Goal: Check status

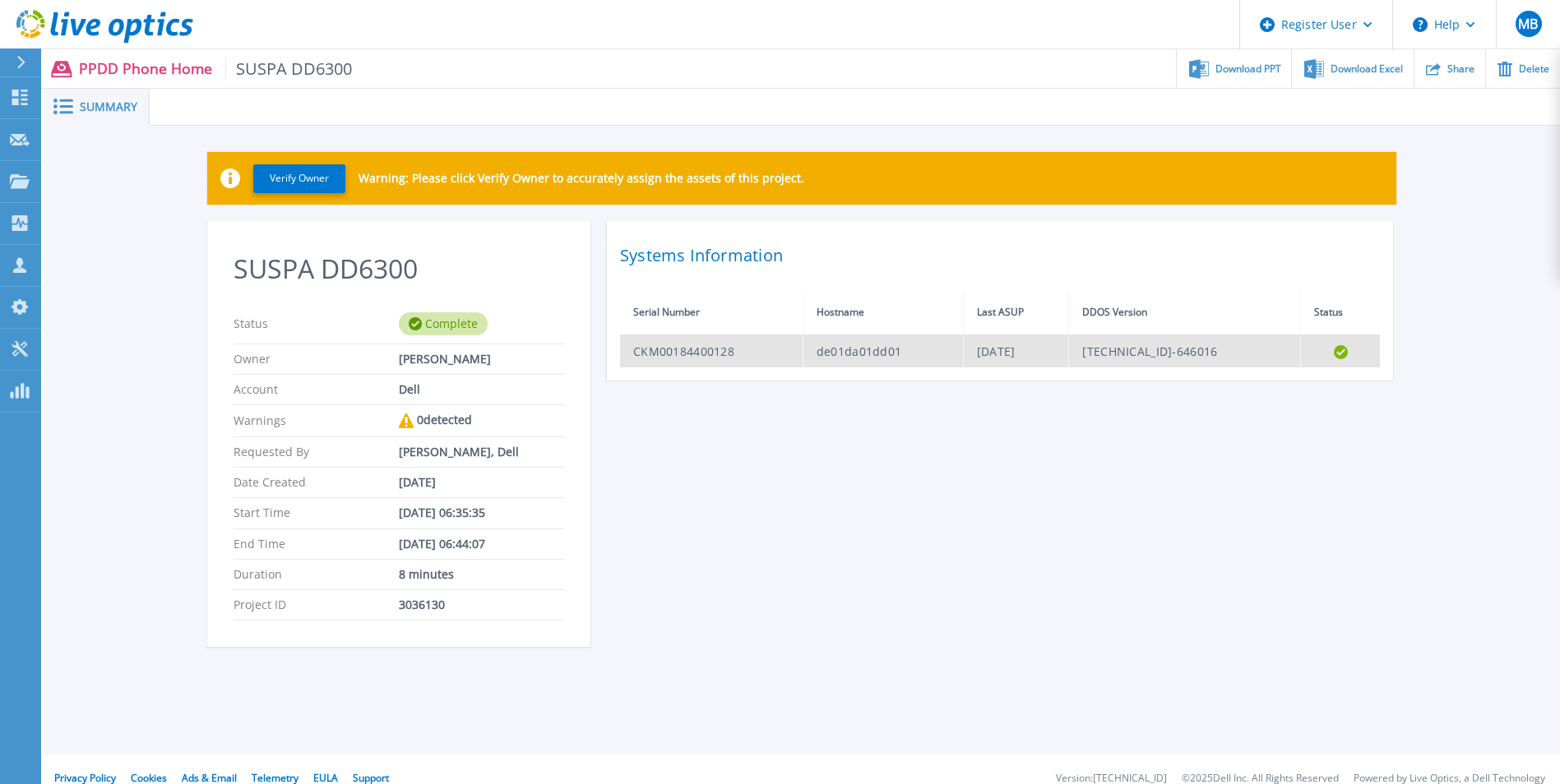
click at [714, 346] on td "CKM00184400128" at bounding box center [711, 351] width 183 height 32
drag, startPoint x: 714, startPoint y: 346, endPoint x: 760, endPoint y: 346, distance: 46.0
click at [760, 346] on td "CKM00184400128" at bounding box center [711, 351] width 183 height 32
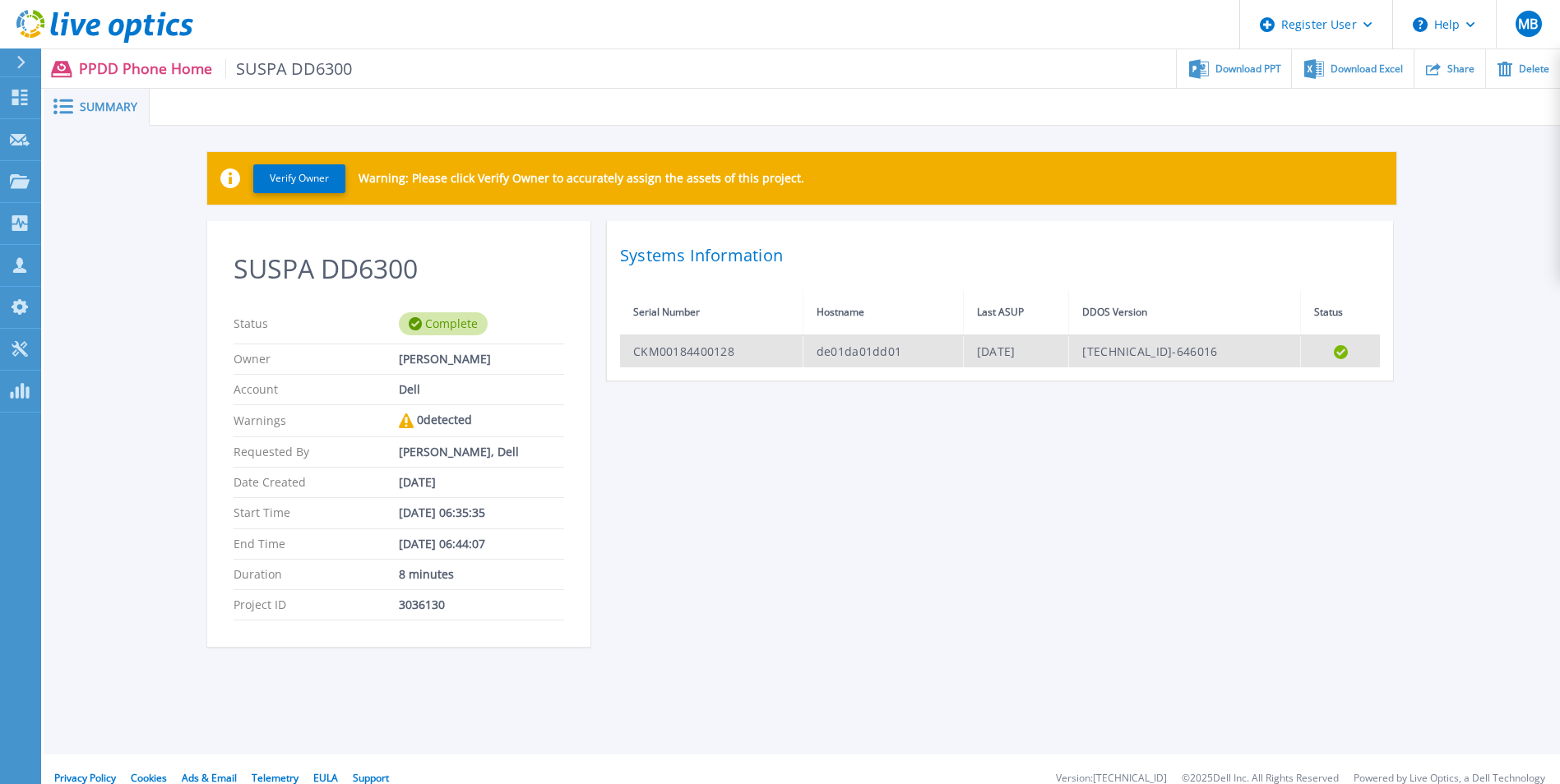
click at [760, 346] on td "CKM00184400128" at bounding box center [711, 351] width 183 height 32
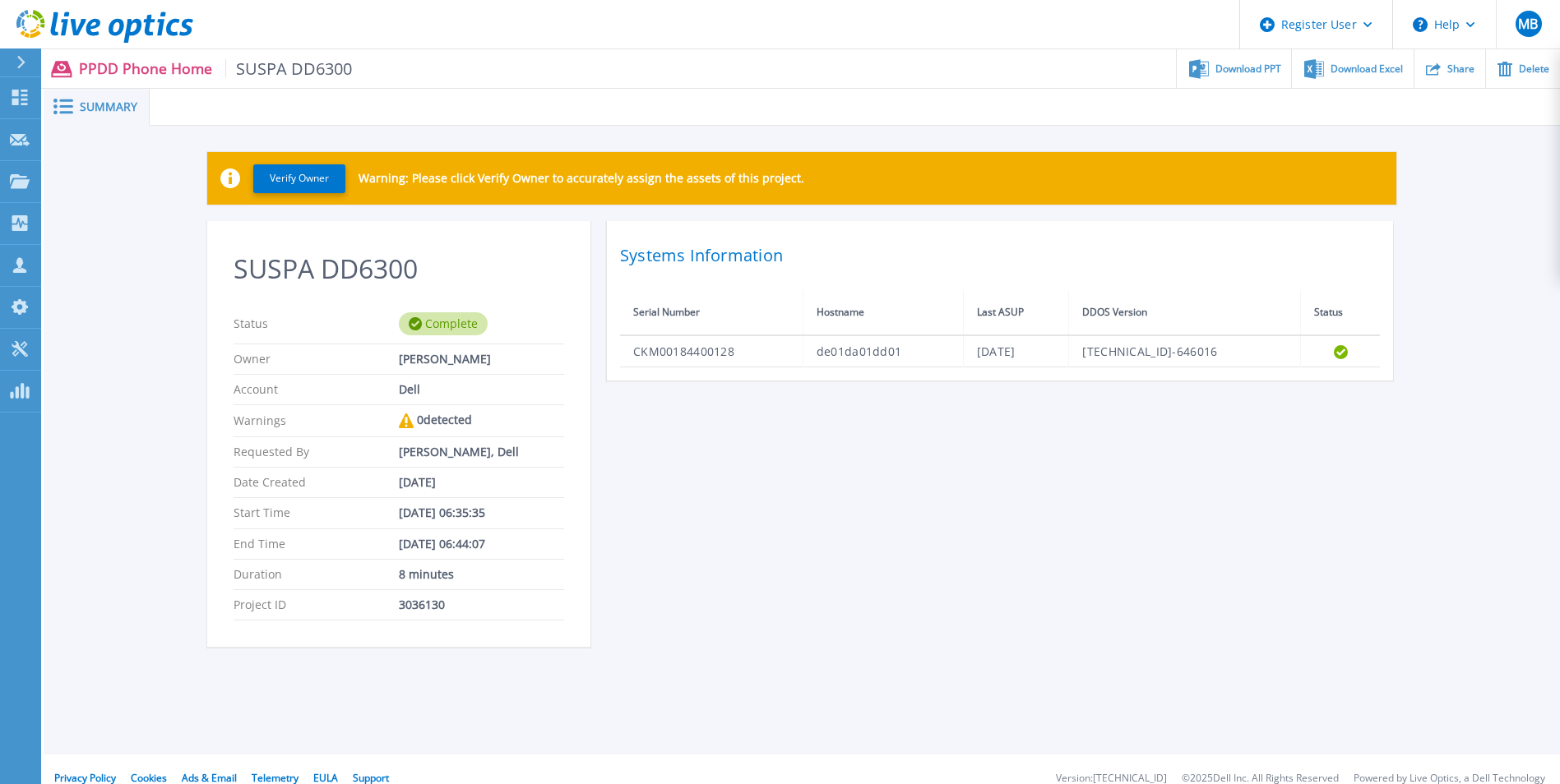
drag, startPoint x: 760, startPoint y: 346, endPoint x: 733, endPoint y: 464, distance: 121.0
click at [733, 464] on div "SUSPA DD6300 Status Complete Owner [PERSON_NAME] Account Dell Warnings 0 detect…" at bounding box center [801, 444] width 1189 height 446
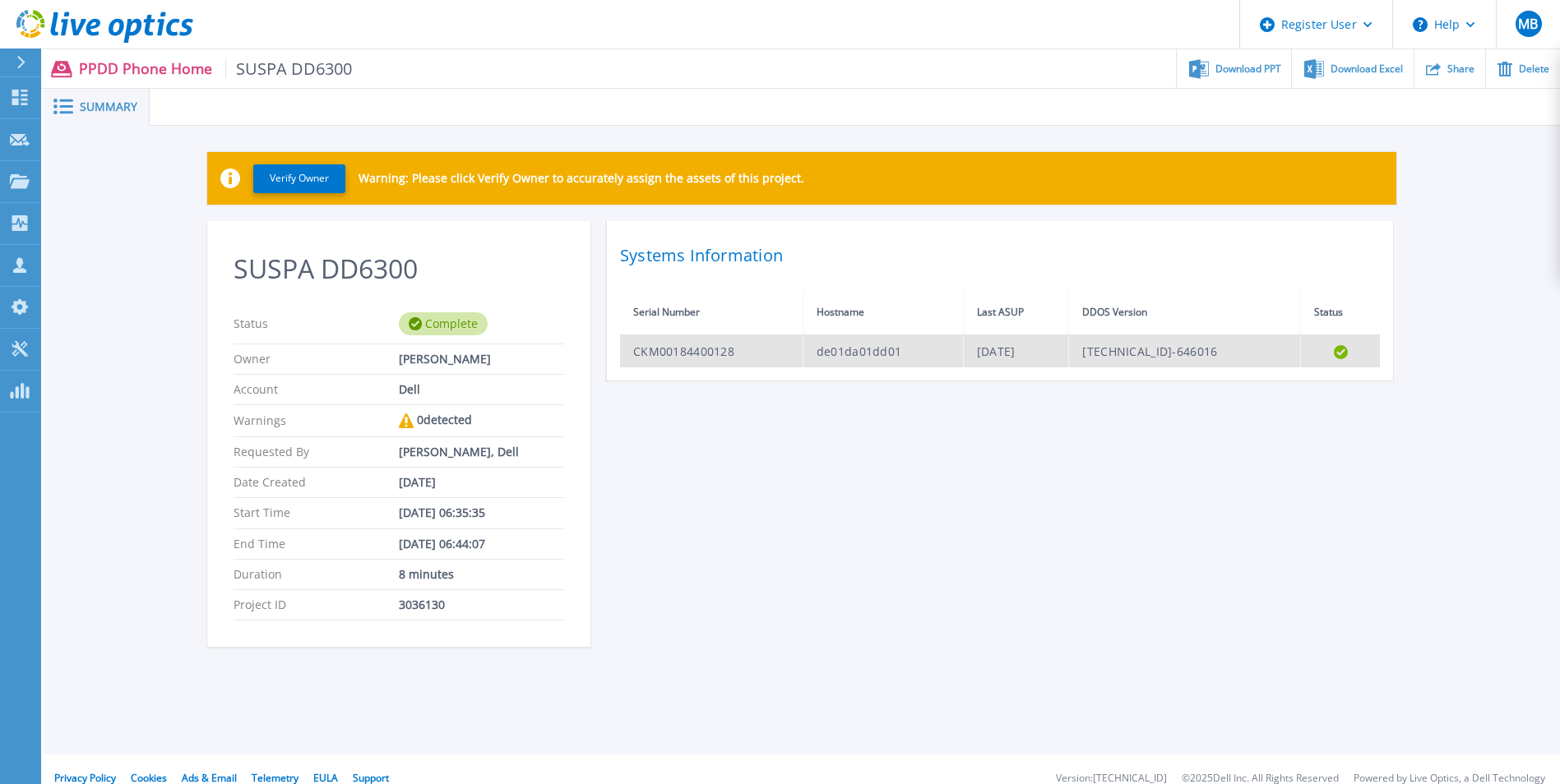
click at [1069, 348] on td "[DATE]" at bounding box center [1016, 351] width 106 height 32
